Goal: Book appointment/travel/reservation

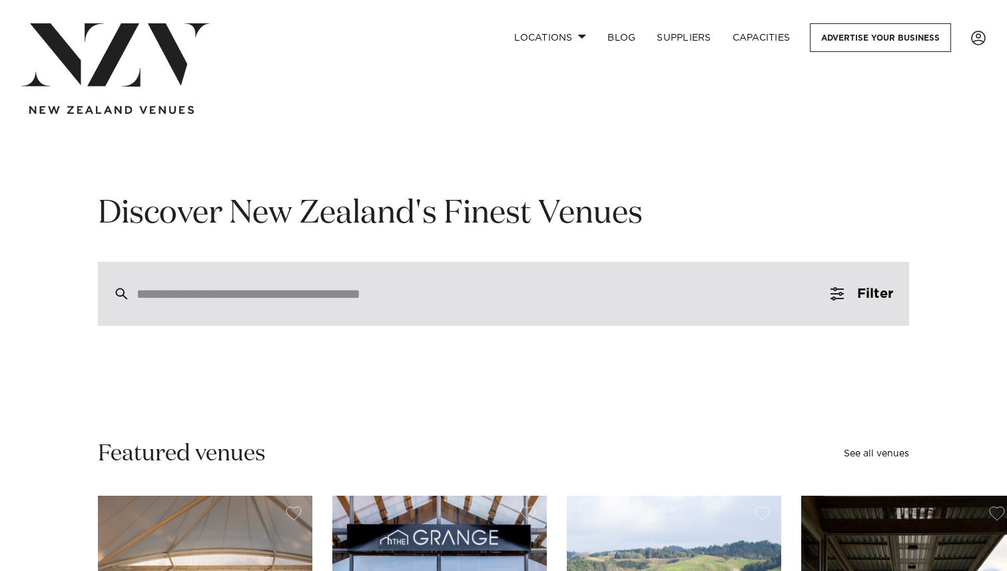
click at [412, 288] on input "search" at bounding box center [475, 293] width 677 height 15
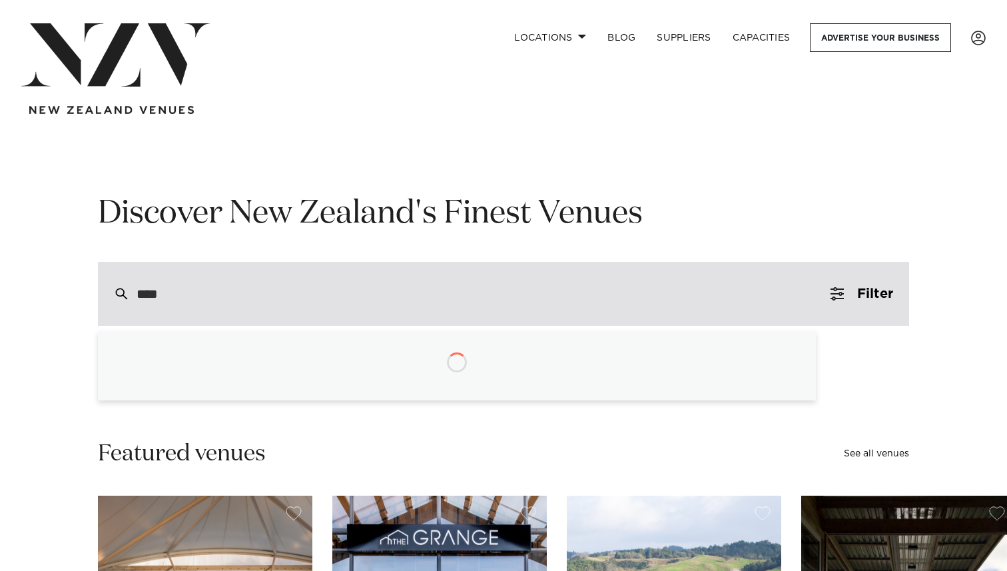
type input "*****"
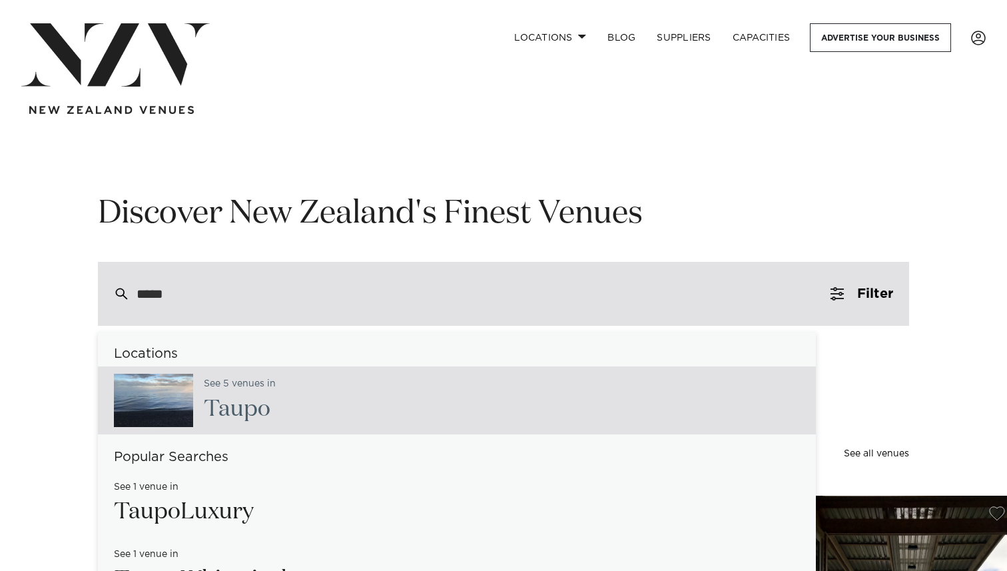
click at [303, 413] on div "See 5 venues in Taupo" at bounding box center [457, 400] width 718 height 68
type input "**********"
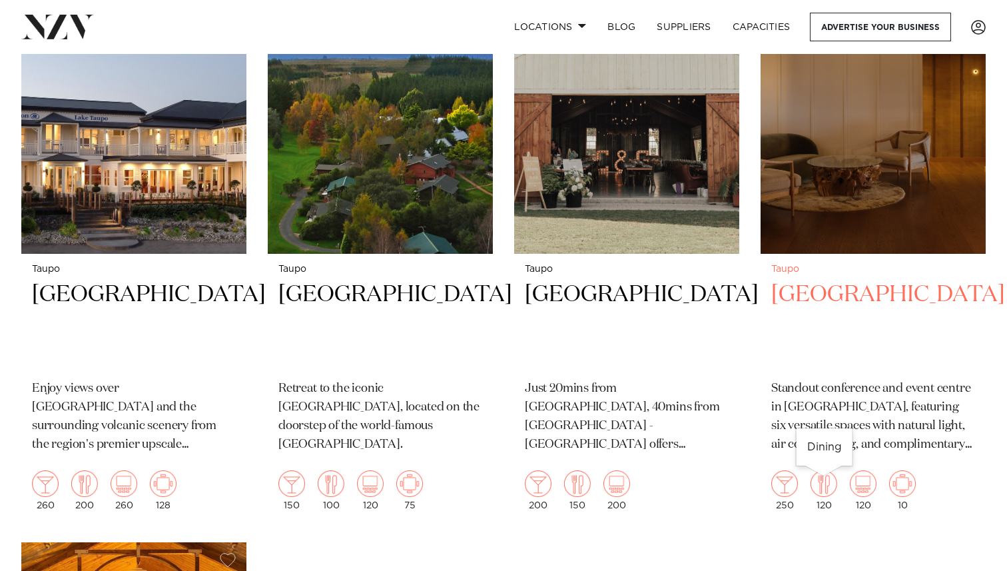
scroll to position [619, 0]
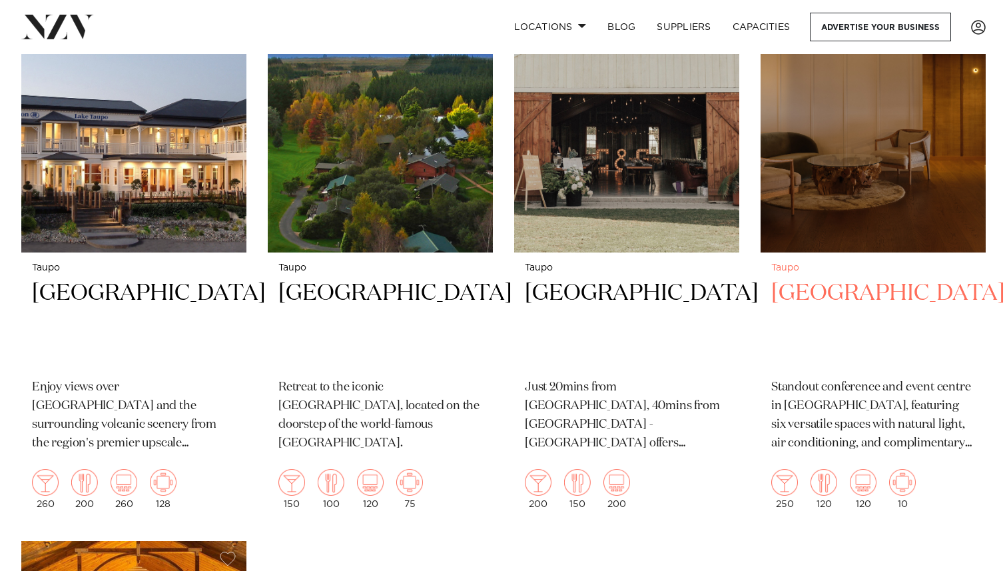
click at [848, 276] on div "Taupo Suncourt Hotel Standout conference and event centre in Taupō, featuring s…" at bounding box center [873, 385] width 225 height 267
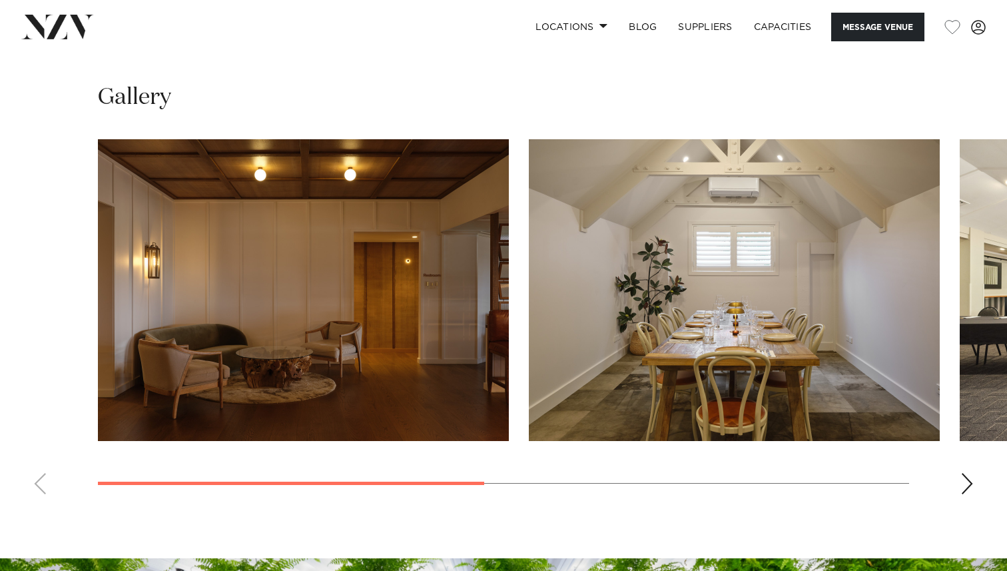
scroll to position [951, 0]
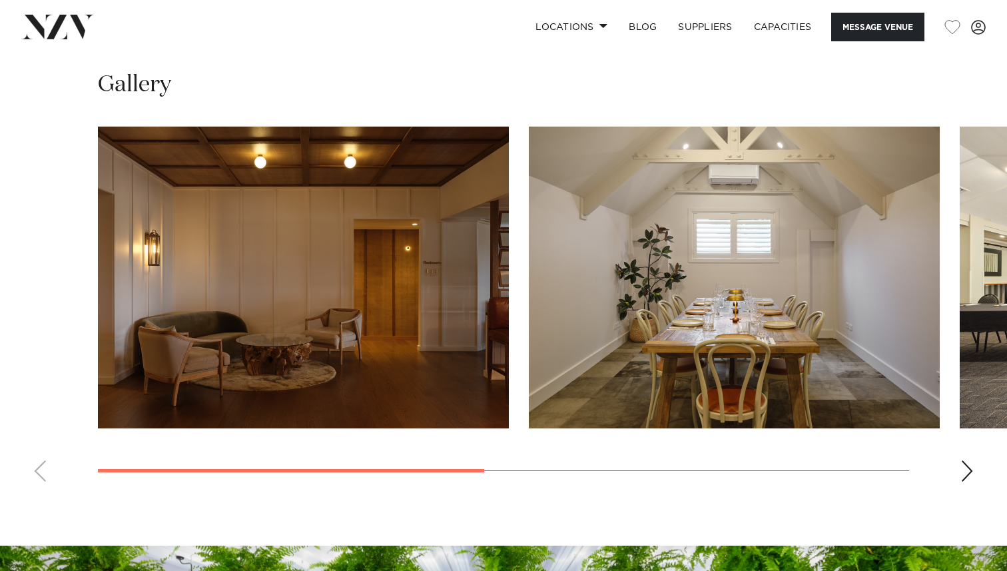
click at [962, 469] on div "Next slide" at bounding box center [966, 470] width 13 height 21
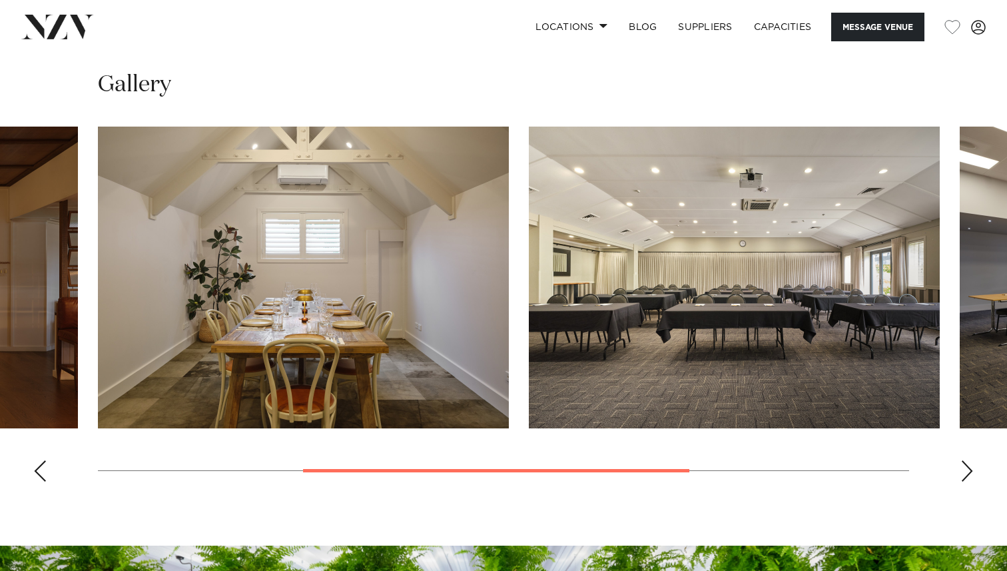
click at [962, 469] on div "Next slide" at bounding box center [966, 470] width 13 height 21
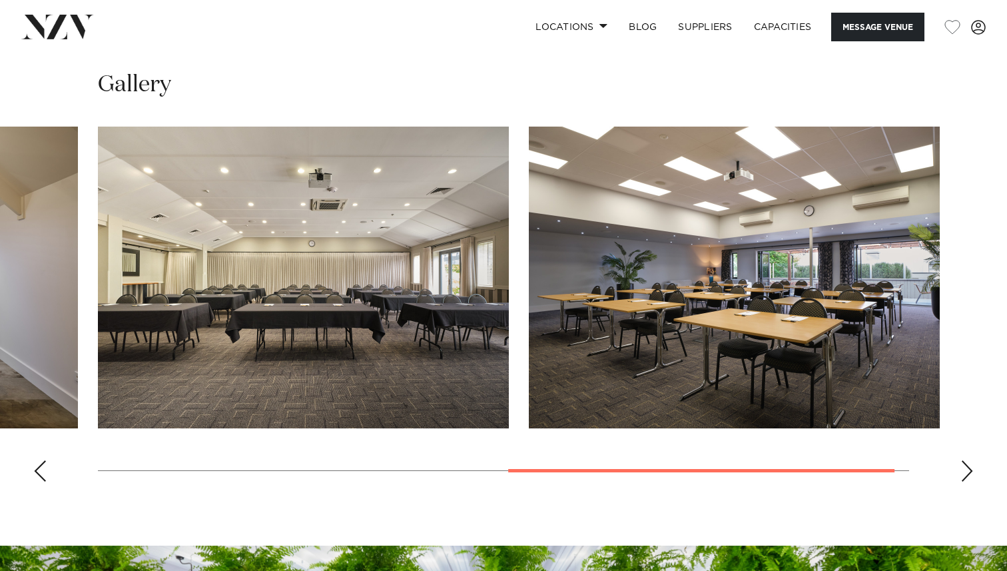
click at [962, 469] on div "Next slide" at bounding box center [966, 470] width 13 height 21
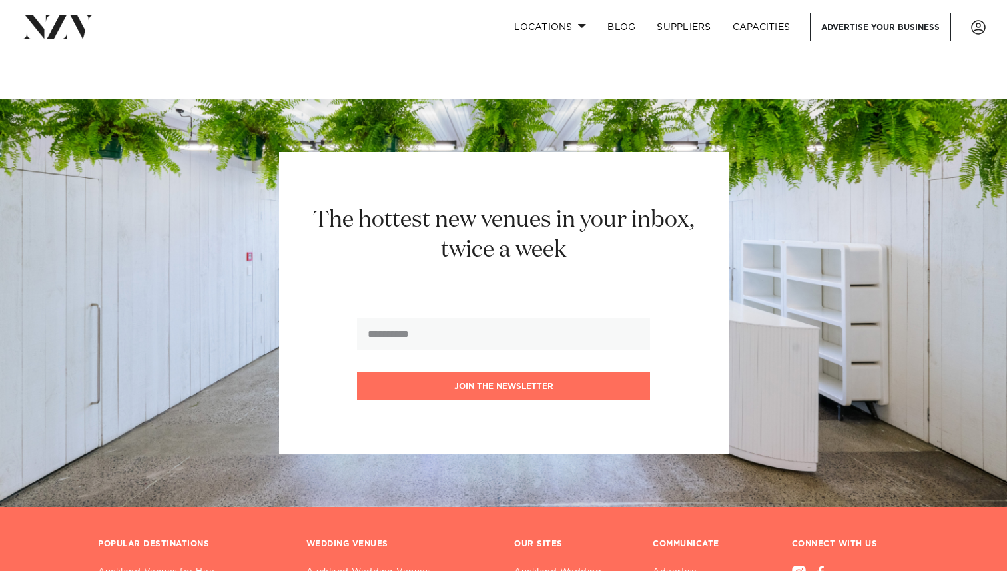
scroll to position [1828, 0]
